Goal: Task Accomplishment & Management: Manage account settings

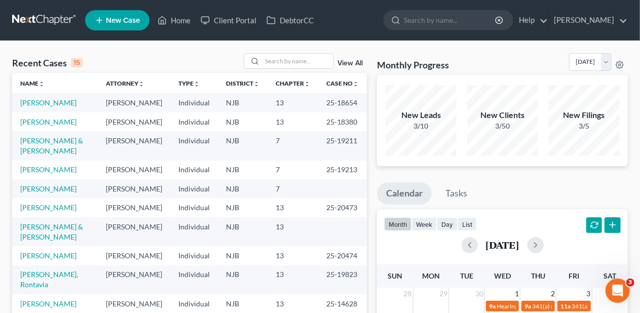
click at [174, 54] on div "Recent Cases 15 View All" at bounding box center [189, 63] width 354 height 20
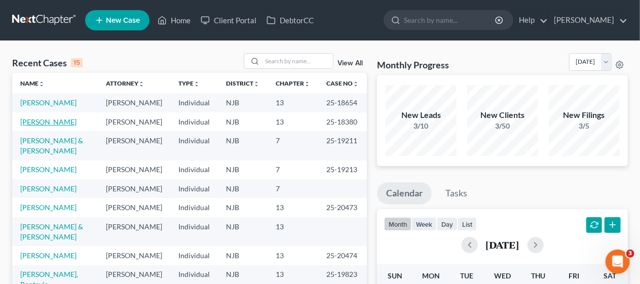
click at [58, 126] on link "[PERSON_NAME]" at bounding box center [48, 121] width 56 height 9
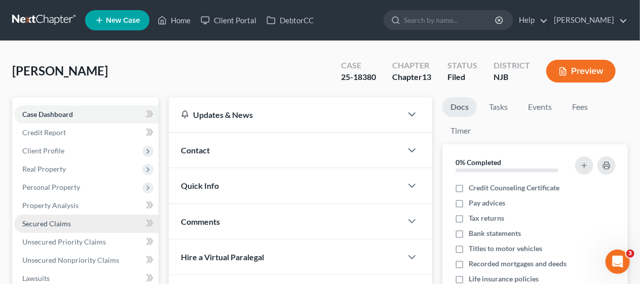
click at [95, 224] on link "Secured Claims" at bounding box center [86, 224] width 144 height 18
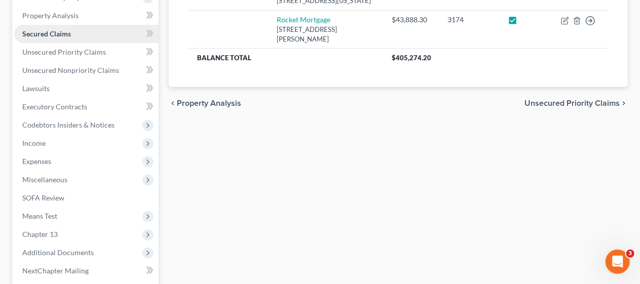
scroll to position [203, 0]
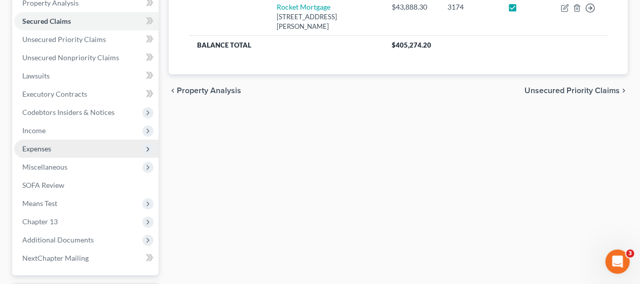
click at [86, 150] on span "Expenses" at bounding box center [86, 149] width 144 height 18
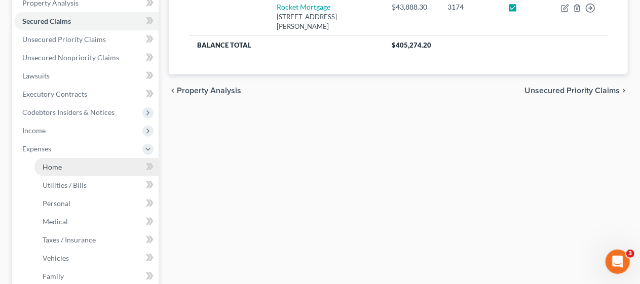
click at [94, 166] on link "Home" at bounding box center [96, 167] width 124 height 18
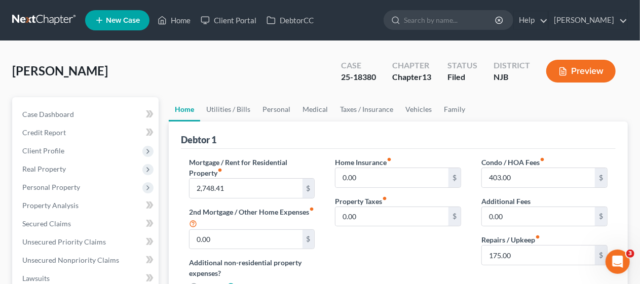
scroll to position [51, 0]
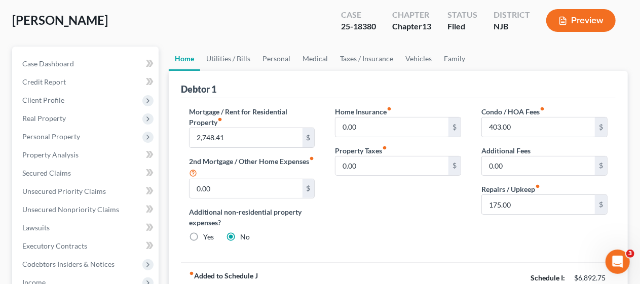
click at [384, 214] on div "Home Insurance fiber_manual_record 0.00 $ Property Taxes fiber_manual_record 0.…" at bounding box center [398, 178] width 146 height 144
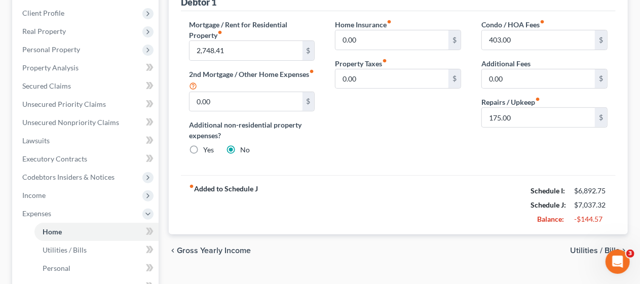
scroll to position [152, 0]
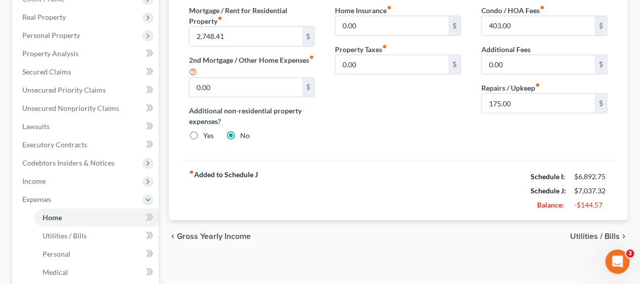
click at [596, 233] on span "Utilities / Bills" at bounding box center [595, 236] width 50 height 8
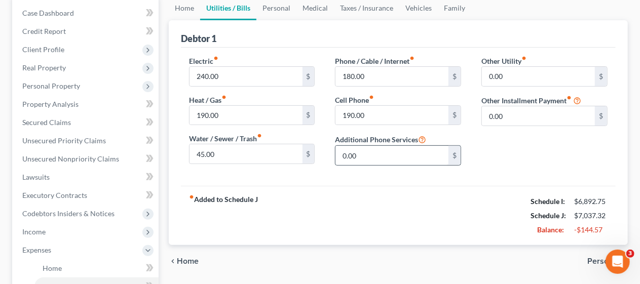
scroll to position [152, 0]
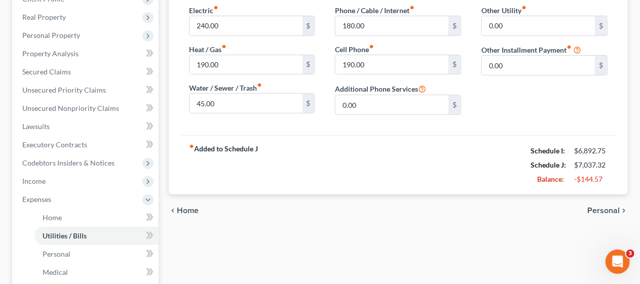
click at [609, 207] on span "Personal" at bounding box center [603, 211] width 32 height 8
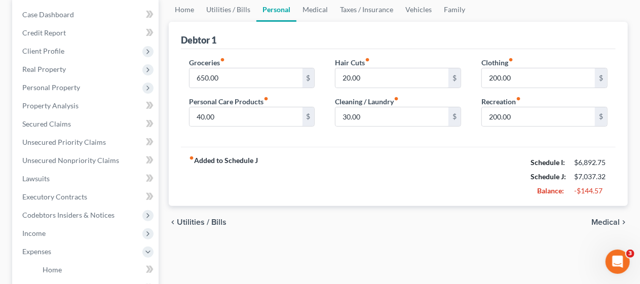
scroll to position [101, 0]
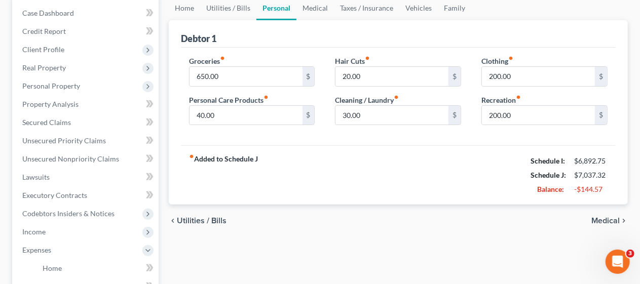
click at [601, 217] on span "Medical" at bounding box center [605, 221] width 28 height 8
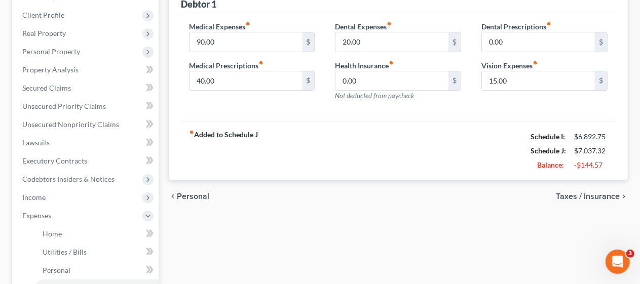
scroll to position [152, 0]
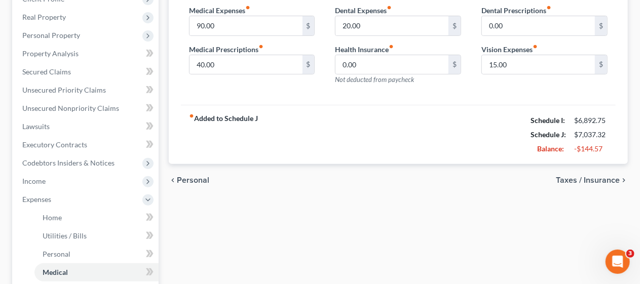
click at [586, 177] on span "Taxes / Insurance" at bounding box center [588, 180] width 64 height 8
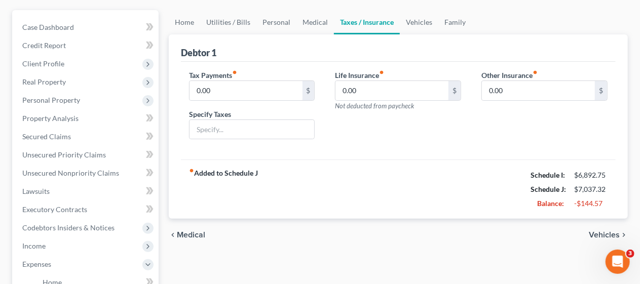
scroll to position [101, 0]
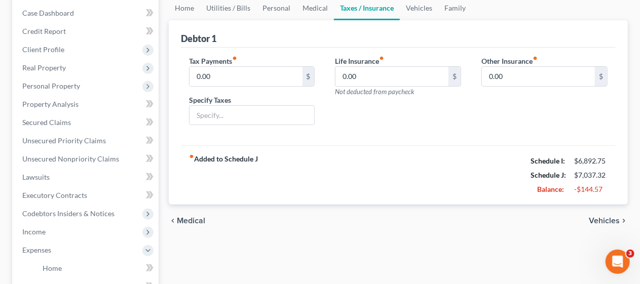
click at [598, 217] on span "Vehicles" at bounding box center [603, 221] width 31 height 8
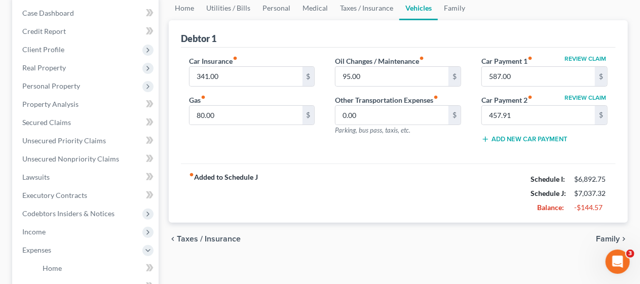
scroll to position [152, 0]
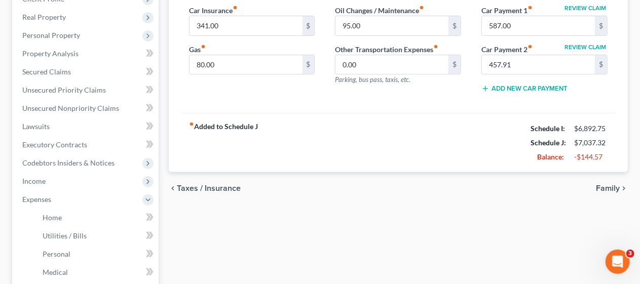
click at [612, 185] on span "Family" at bounding box center [608, 188] width 24 height 8
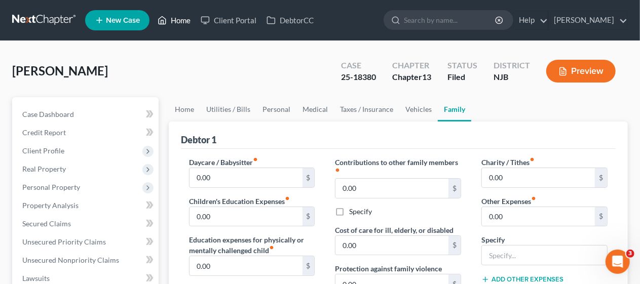
click at [182, 21] on link "Home" at bounding box center [173, 20] width 43 height 18
